Goal: Task Accomplishment & Management: Manage account settings

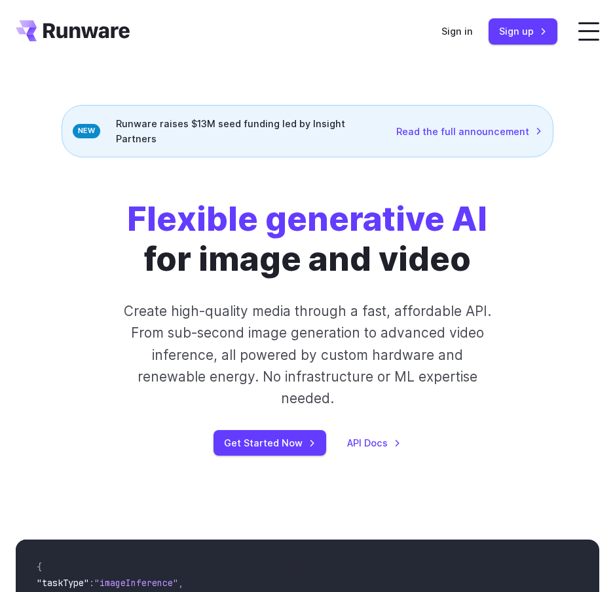
scroll to position [2868, 0]
click at [453, 29] on link "Sign in" at bounding box center [457, 31] width 31 height 15
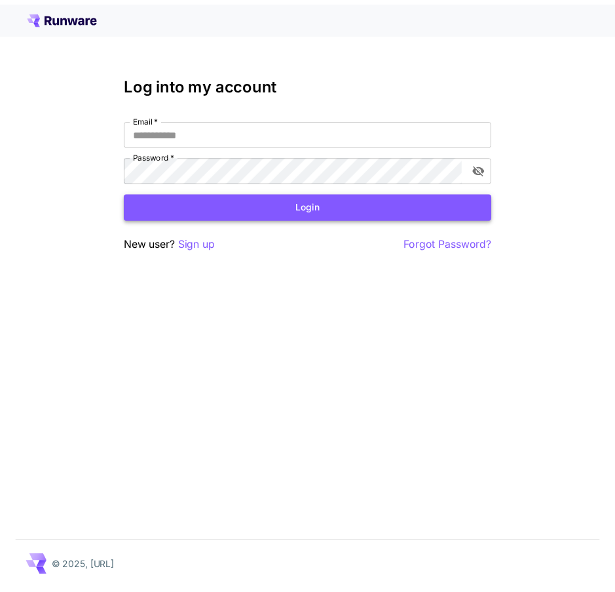
scroll to position [2868, 0]
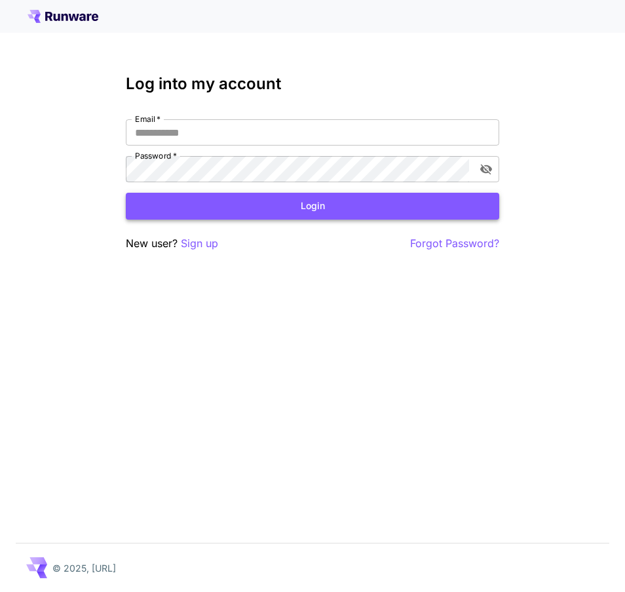
type input "**********"
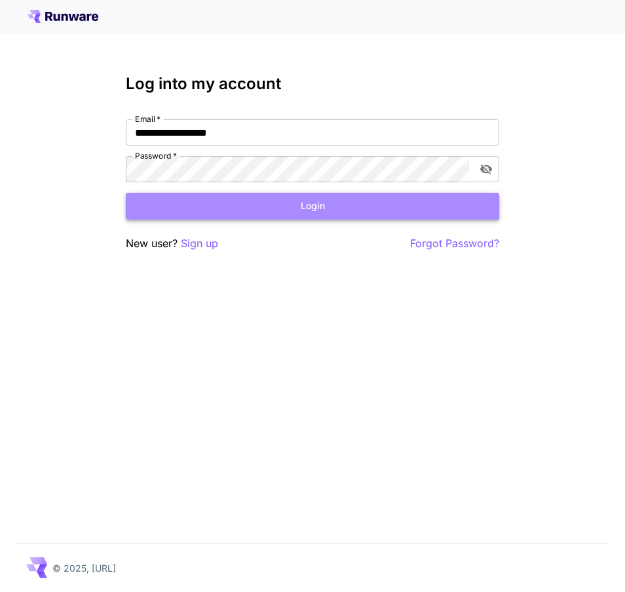
click at [292, 202] on button "Login" at bounding box center [312, 206] width 373 height 27
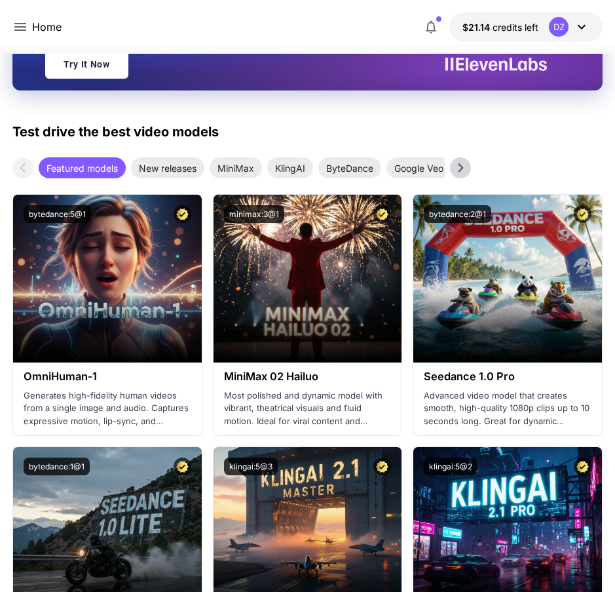
scroll to position [211, 0]
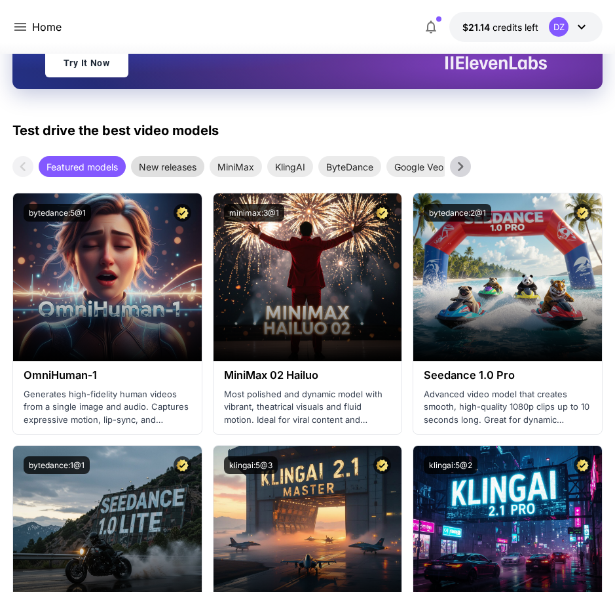
click at [173, 170] on span "New releases" at bounding box center [167, 167] width 73 height 14
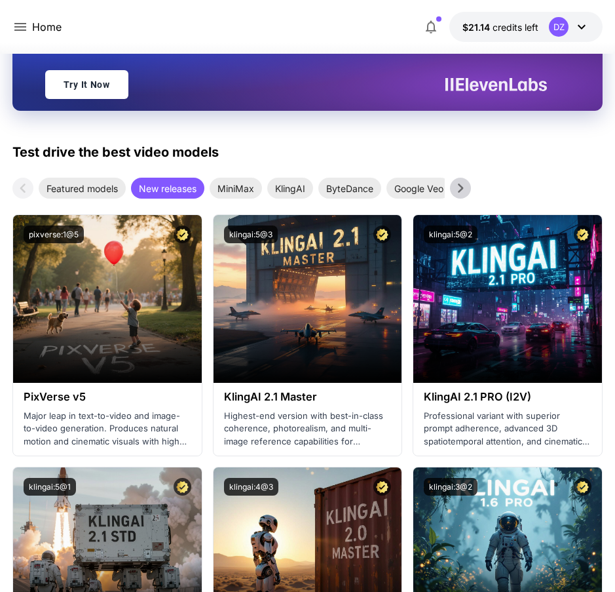
scroll to position [197, 0]
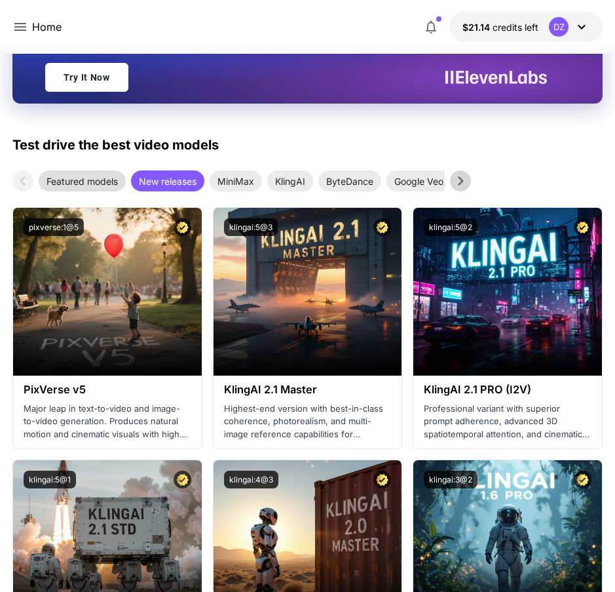
click at [65, 178] on span "Featured models" at bounding box center [82, 181] width 87 height 14
